Goal: Task Accomplishment & Management: Manage account settings

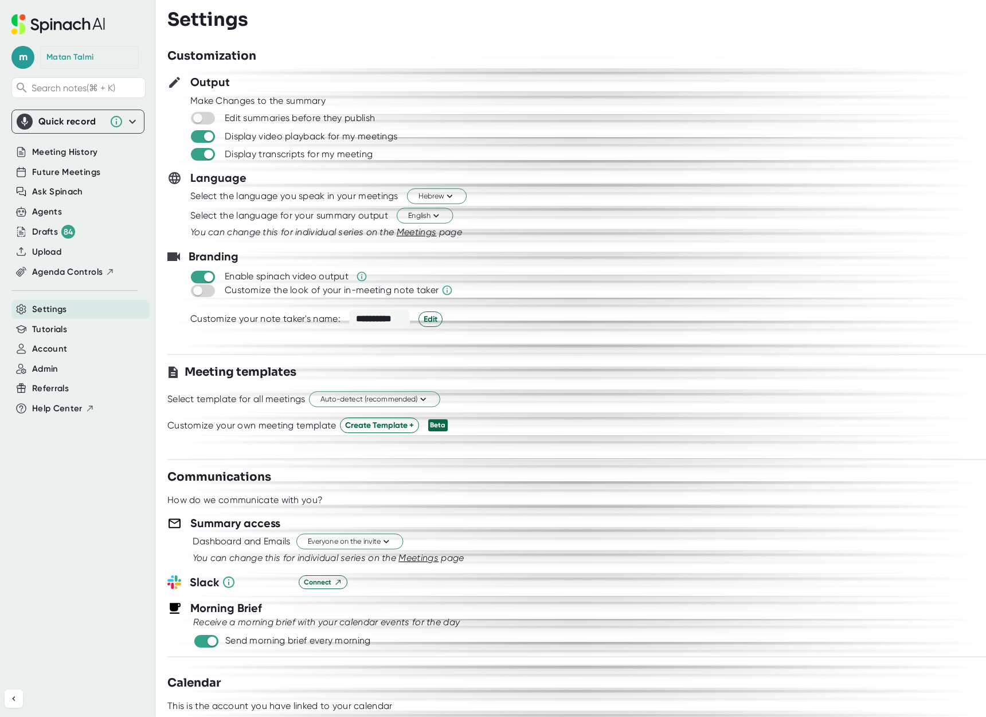
scroll to position [32, 0]
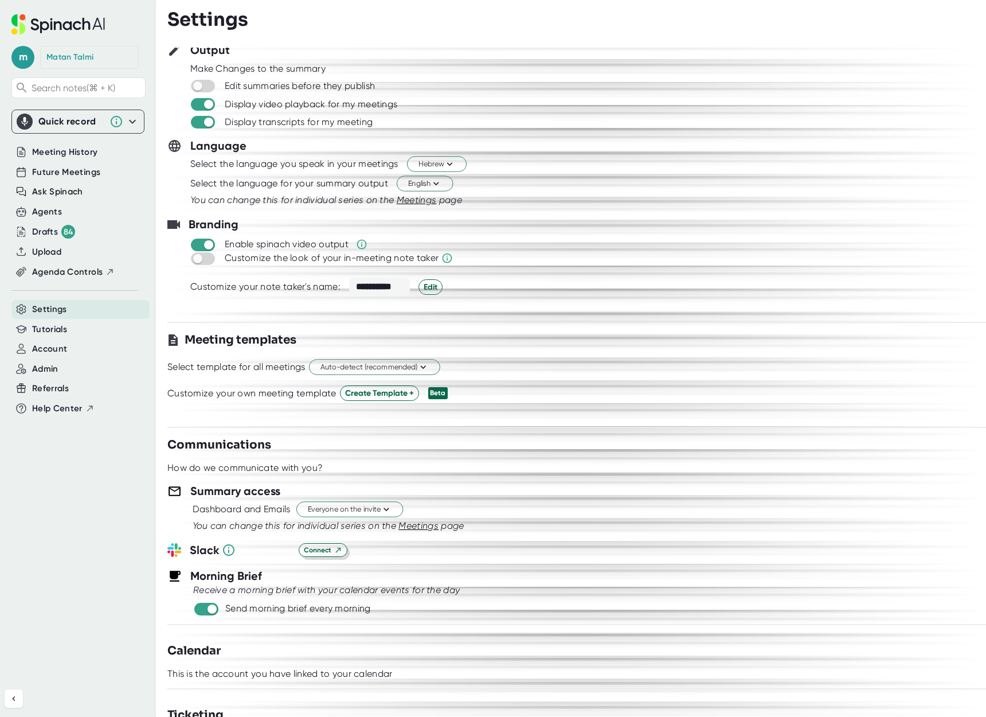
click at [329, 543] on div "Slack Connect" at bounding box center [576, 549] width 819 height 17
click at [329, 543] on button "Connect" at bounding box center [323, 550] width 49 height 14
click at [59, 212] on div "Agents" at bounding box center [47, 211] width 30 height 13
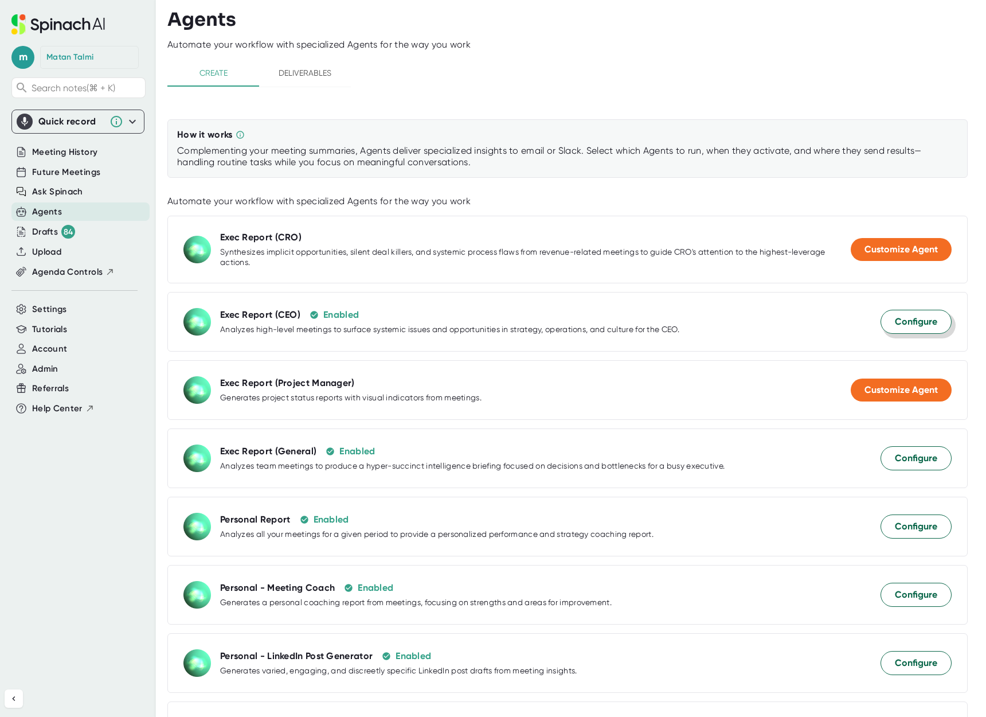
click at [911, 321] on span "Configure" at bounding box center [916, 322] width 42 height 14
select select "15:00"
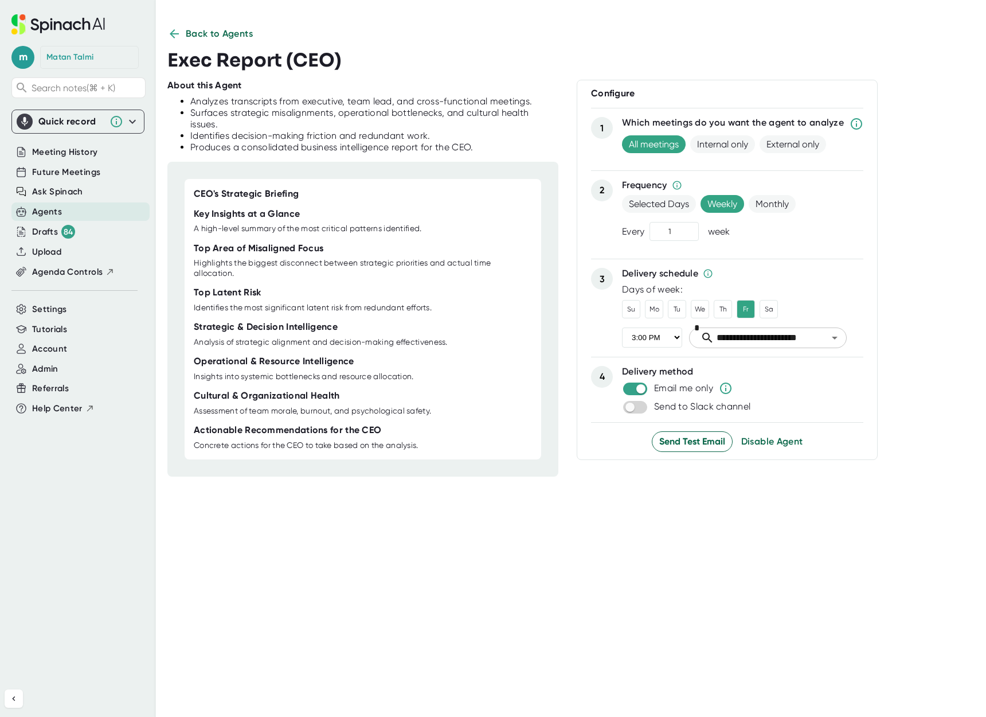
click at [173, 28] on icon at bounding box center [174, 34] width 14 height 14
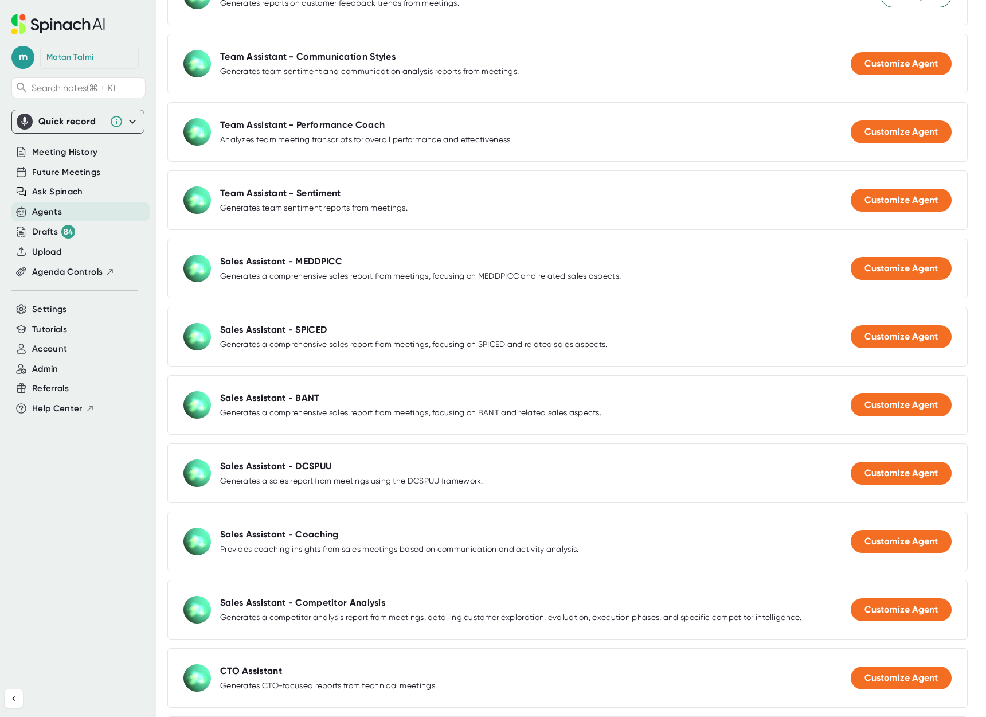
scroll to position [944, 0]
